Goal: Transaction & Acquisition: Obtain resource

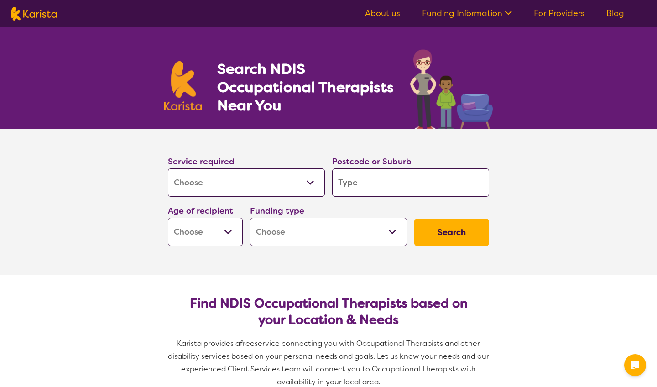
select select "[MEDICAL_DATA]"
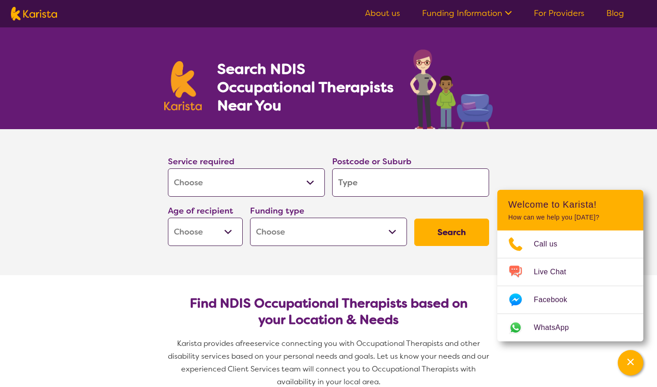
click at [267, 181] on select "Allied Health Assistant Assessment (ADHD or Autism) Behaviour support Counselli…" at bounding box center [246, 182] width 157 height 28
click at [367, 183] on input "search" at bounding box center [410, 182] width 157 height 28
type input "3"
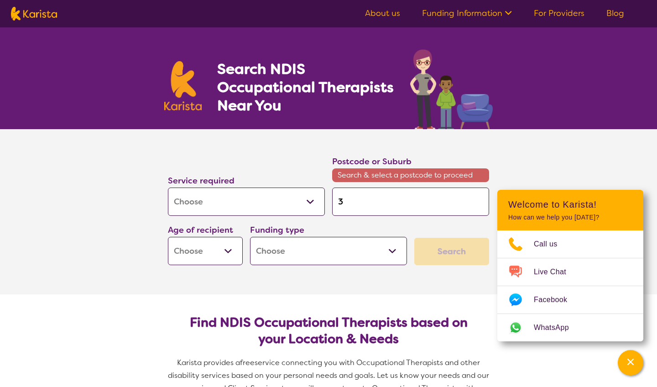
type input "38"
type input "380"
type input "3804"
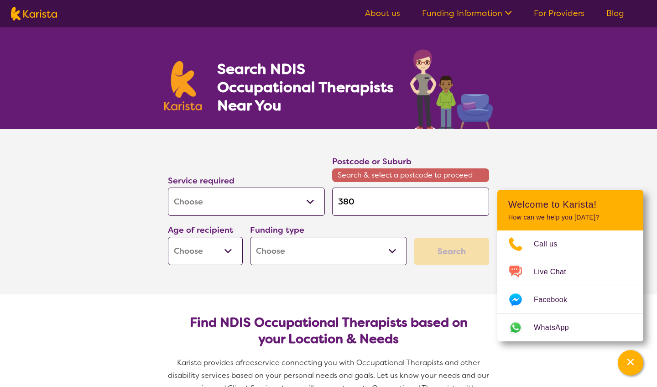
type input "3804"
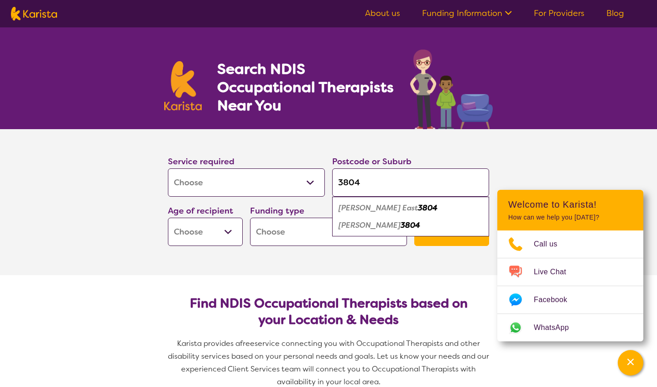
type input "3804"
click at [384, 222] on em "Narre Warren North" at bounding box center [370, 225] width 62 height 10
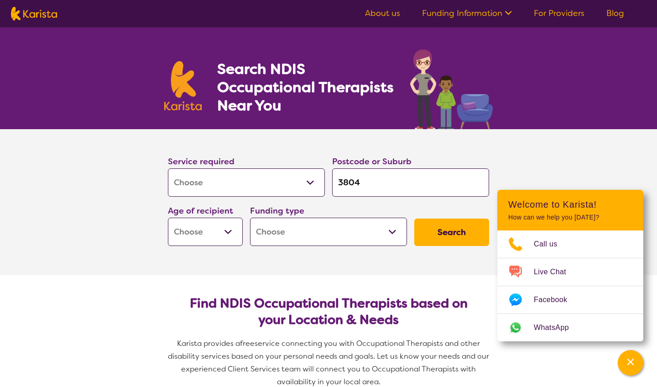
select select "AD"
click at [389, 231] on select "Home Care Package (HCP) National Disability Insurance Scheme (NDIS) I don't know" at bounding box center [328, 232] width 157 height 28
select select "NDIS"
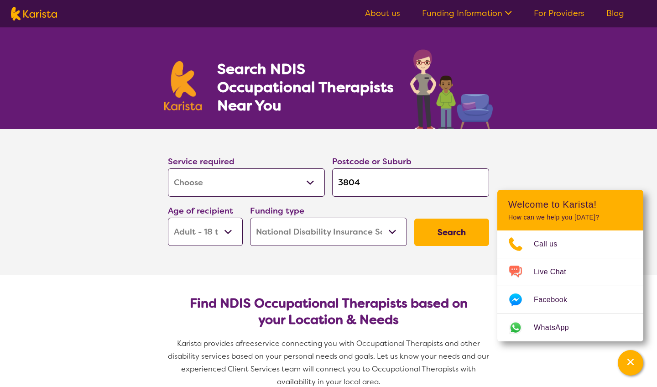
click at [440, 231] on button "Search" at bounding box center [451, 232] width 75 height 27
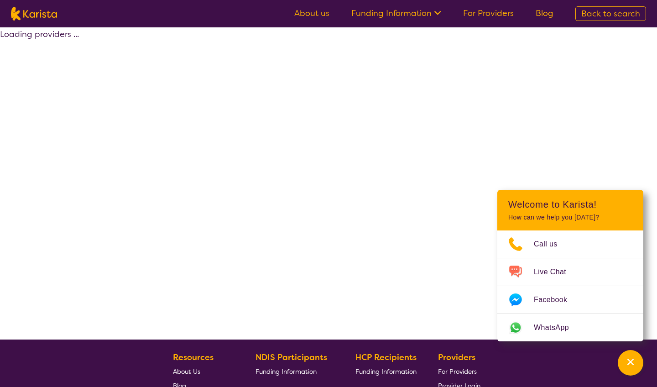
select select "by_score"
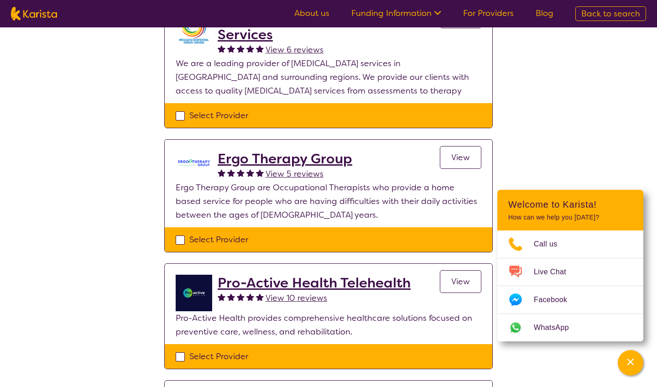
scroll to position [632, 0]
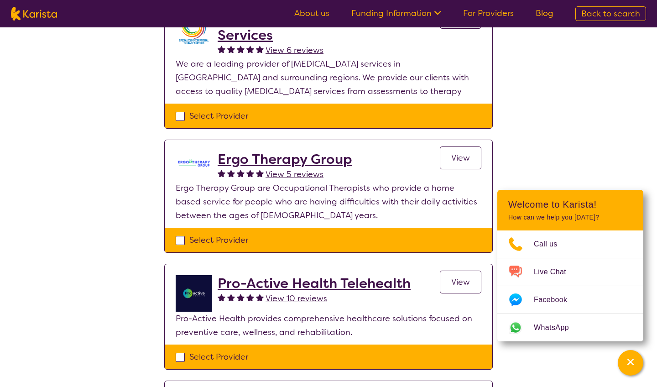
click at [184, 233] on div "Select Provider" at bounding box center [329, 240] width 306 height 14
checkbox input "true"
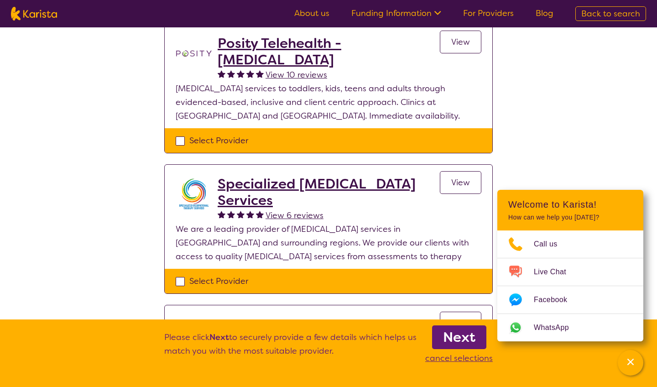
scroll to position [468, 0]
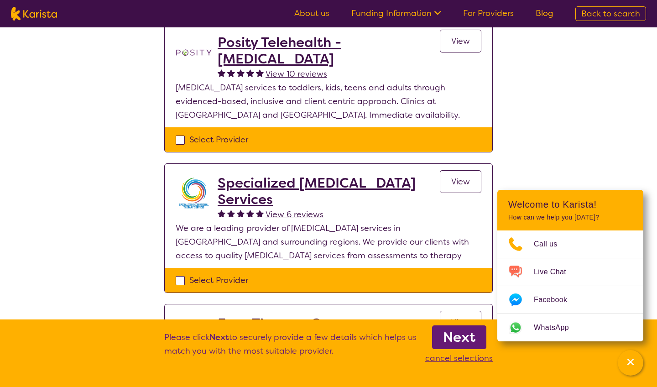
click at [454, 176] on span "View" at bounding box center [460, 181] width 19 height 11
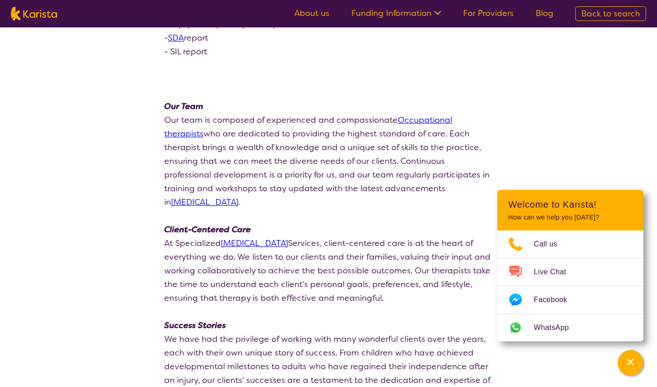
scroll to position [1527, 0]
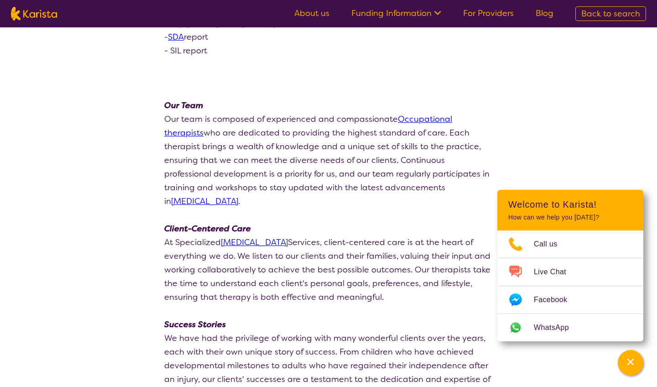
click at [409, 120] on link "Occupational therapists" at bounding box center [308, 126] width 288 height 25
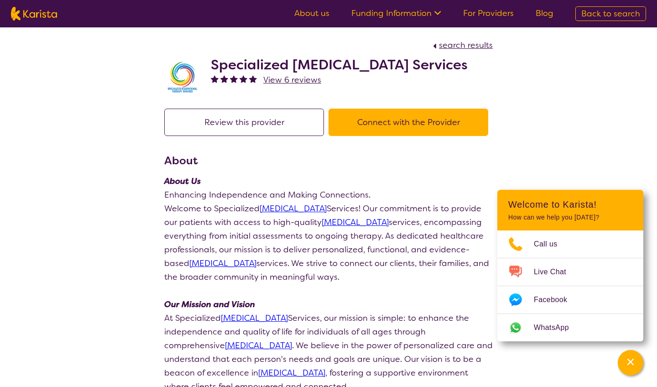
scroll to position [0, 0]
click at [378, 136] on button "Connect with the Provider" at bounding box center [409, 122] width 160 height 27
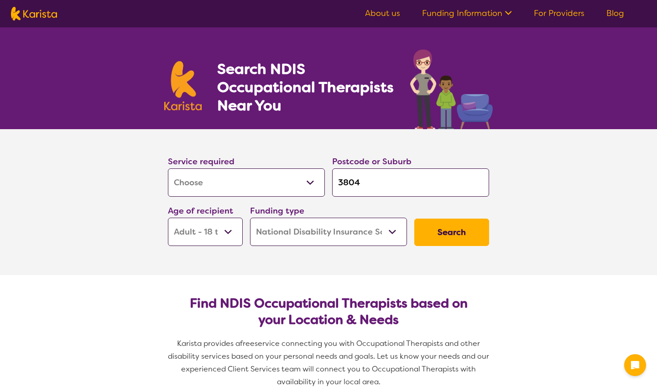
select select "[MEDICAL_DATA]"
select select "AD"
select select "NDIS"
select select "[MEDICAL_DATA]"
select select "AD"
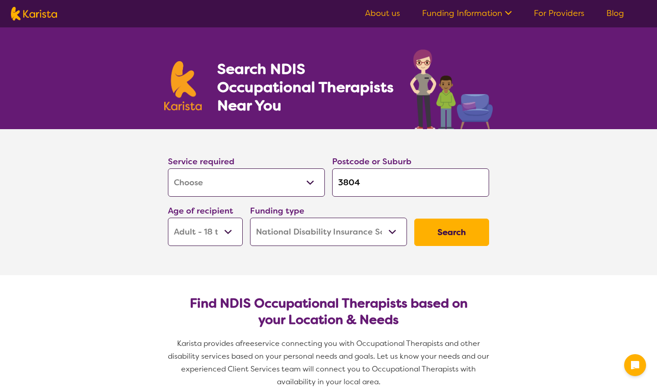
select select "NDIS"
